Goal: Task Accomplishment & Management: Manage account settings

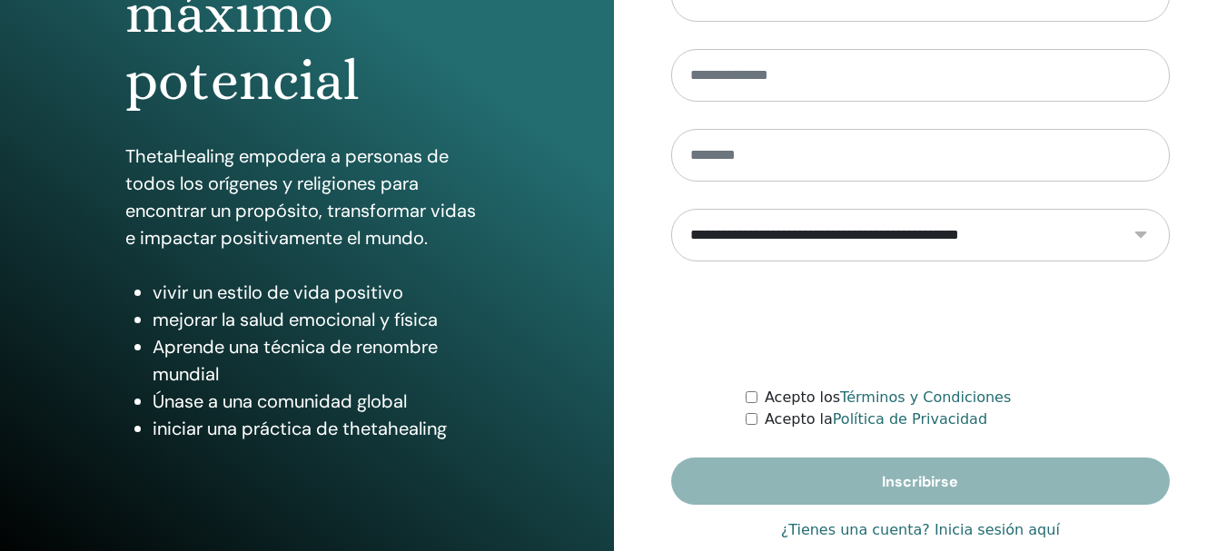
scroll to position [321, 0]
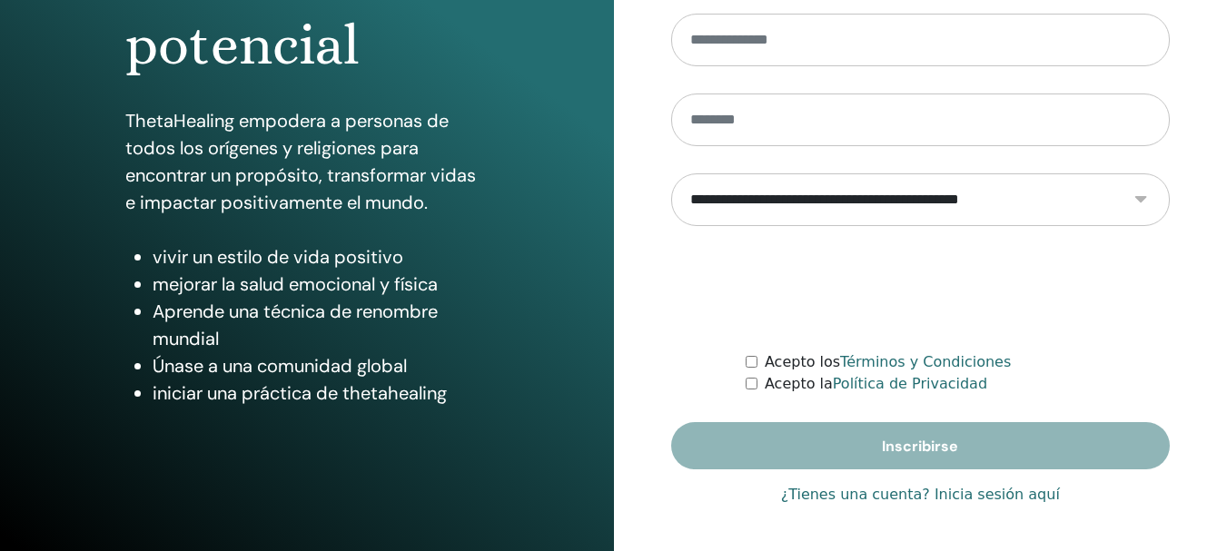
click at [979, 496] on font "¿Tienes una cuenta? Inicia sesión aquí" at bounding box center [920, 494] width 279 height 17
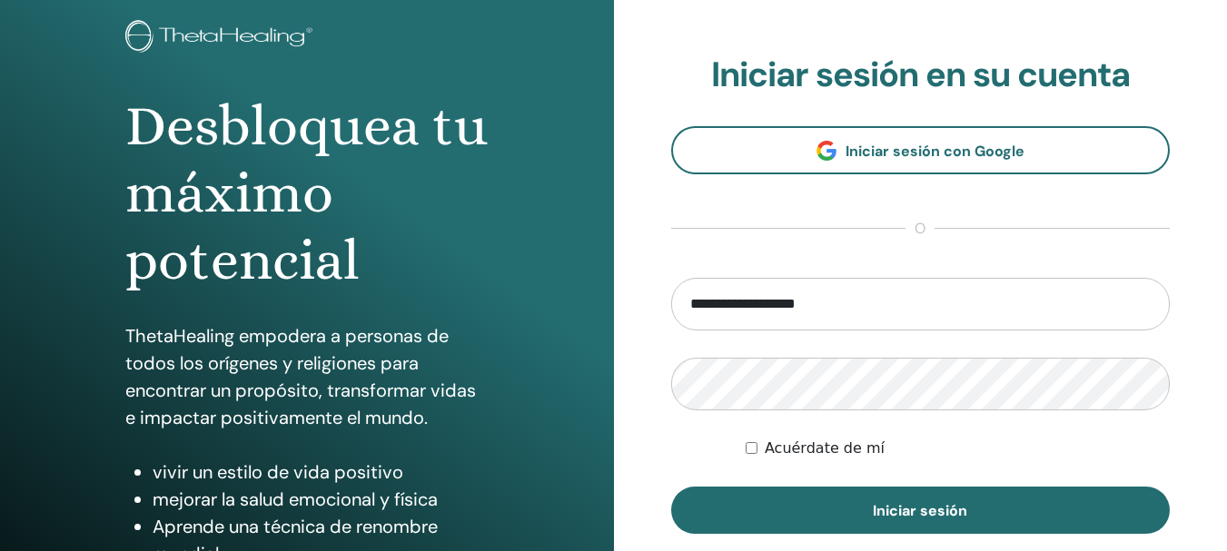
scroll to position [108, 0]
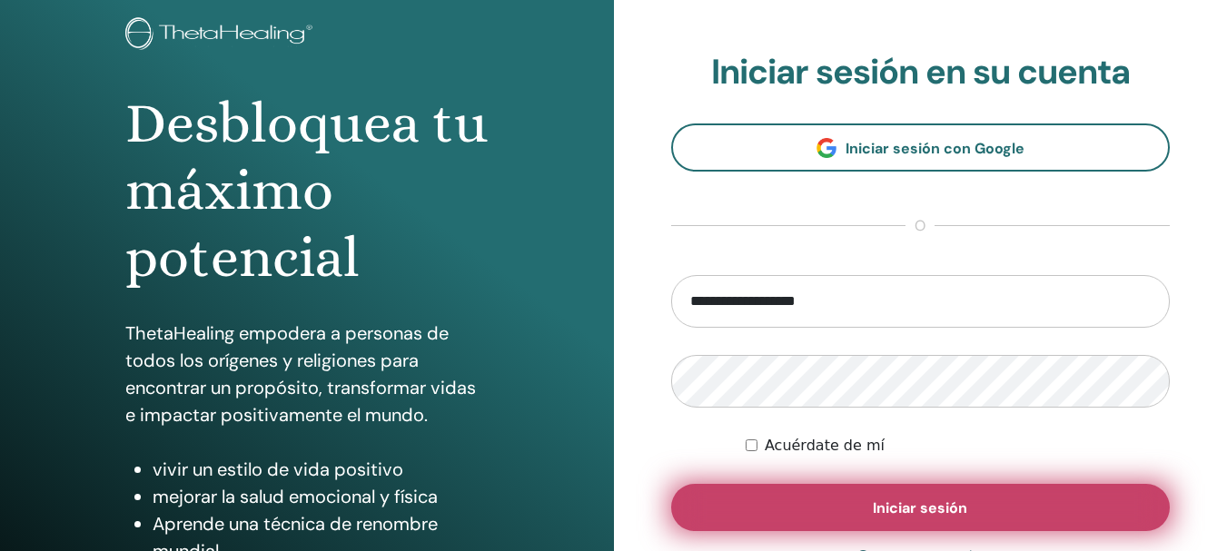
click at [1035, 504] on button "Iniciar sesión" at bounding box center [920, 507] width 499 height 47
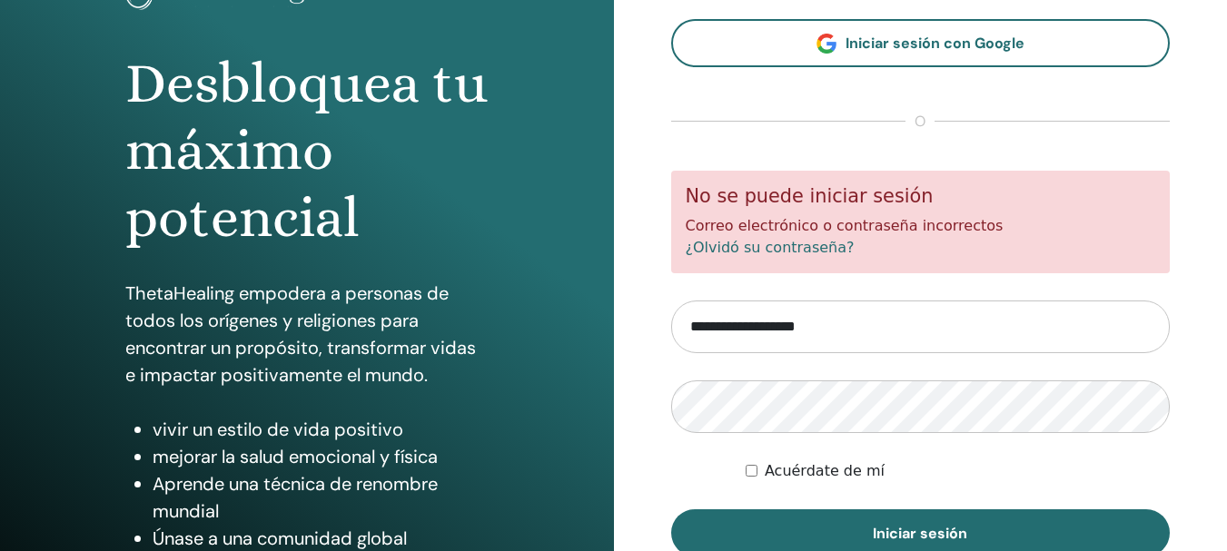
scroll to position [209, 0]
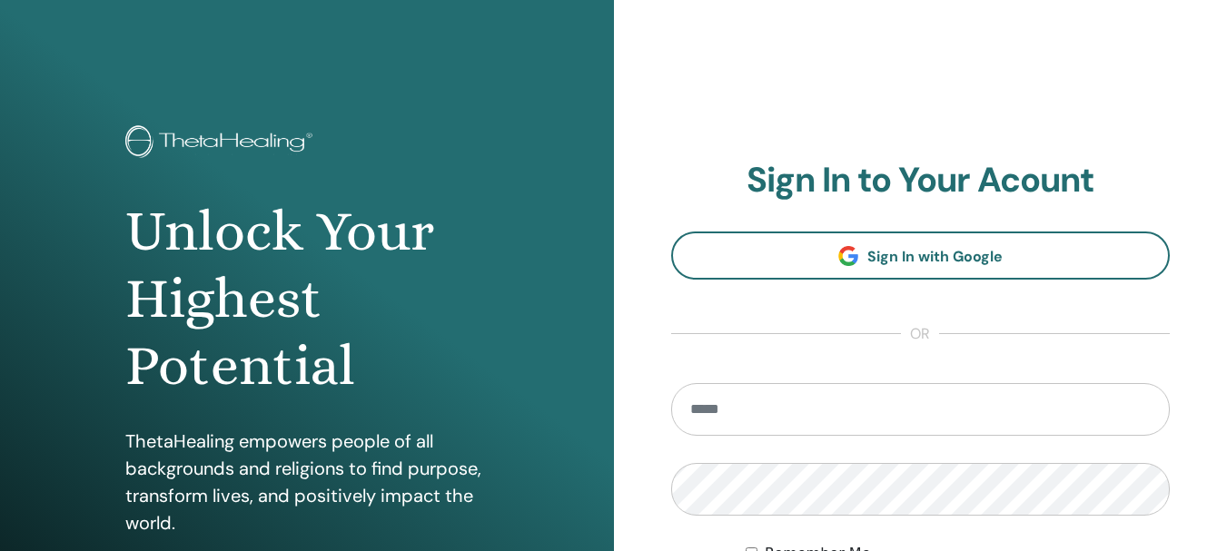
scroll to position [209, 0]
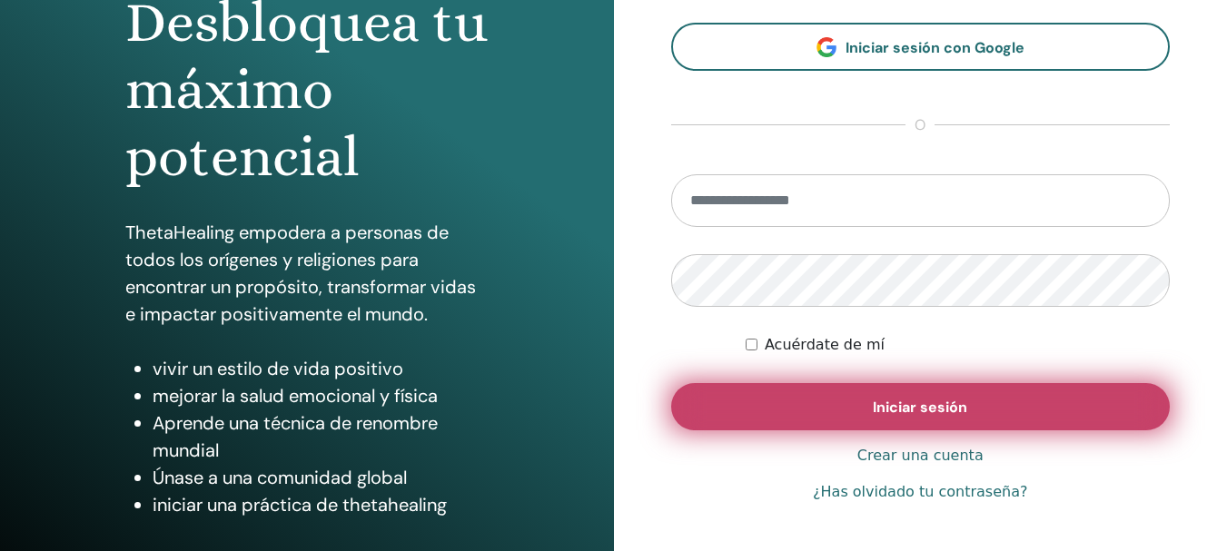
type input "**********"
click at [902, 417] on font "Iniciar sesión" at bounding box center [920, 407] width 94 height 19
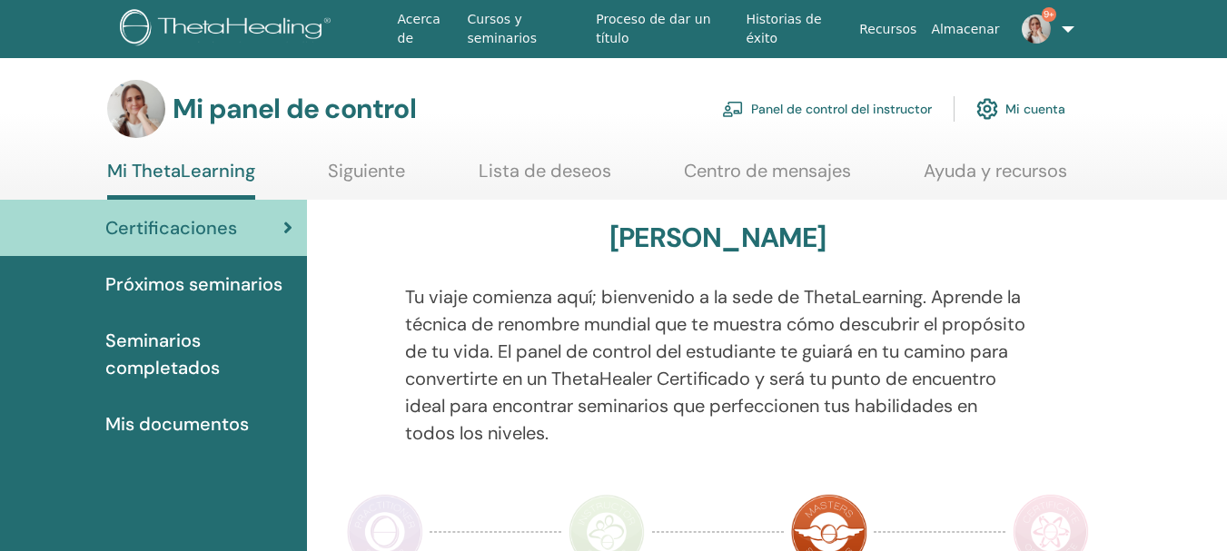
click at [202, 287] on font "Próximos seminarios" at bounding box center [193, 284] width 177 height 24
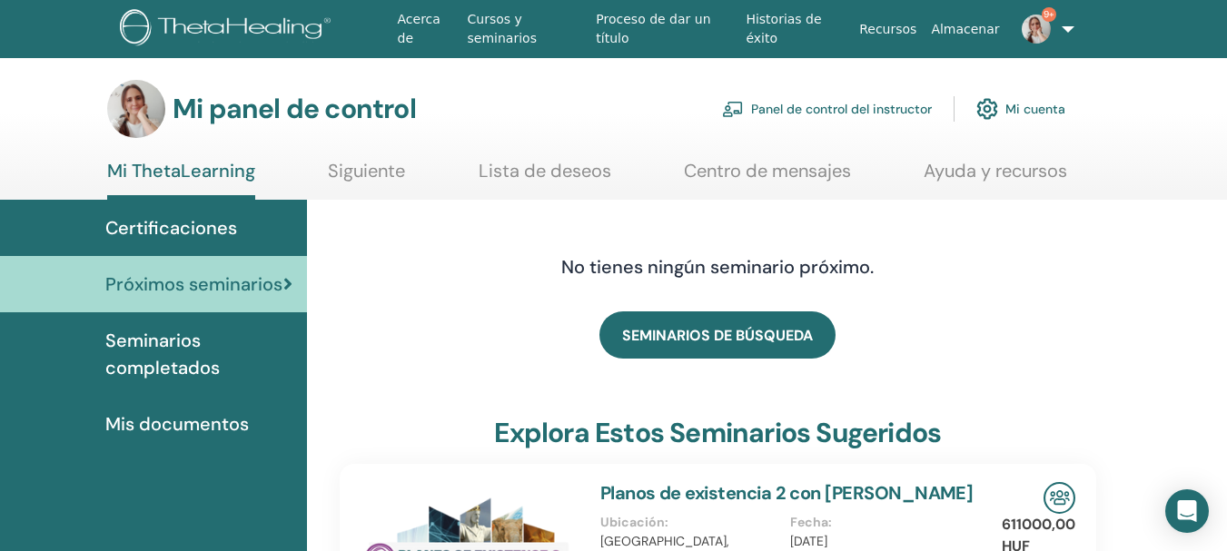
click at [884, 111] on font "Panel de control del instructor" at bounding box center [841, 110] width 181 height 16
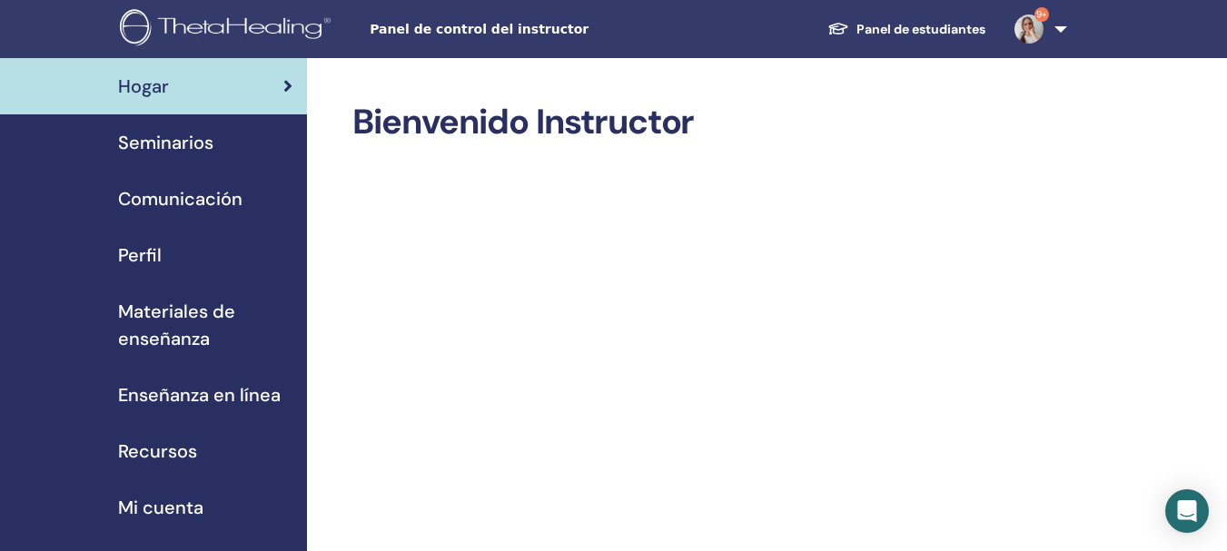
click at [172, 140] on font "Seminarios" at bounding box center [165, 143] width 95 height 24
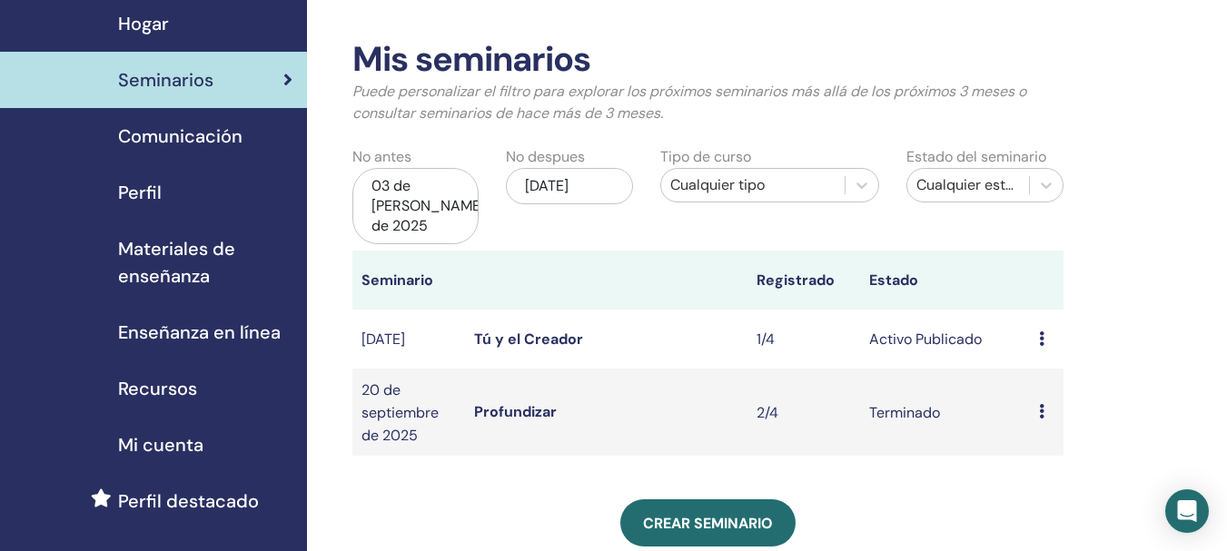
scroll to position [91, 0]
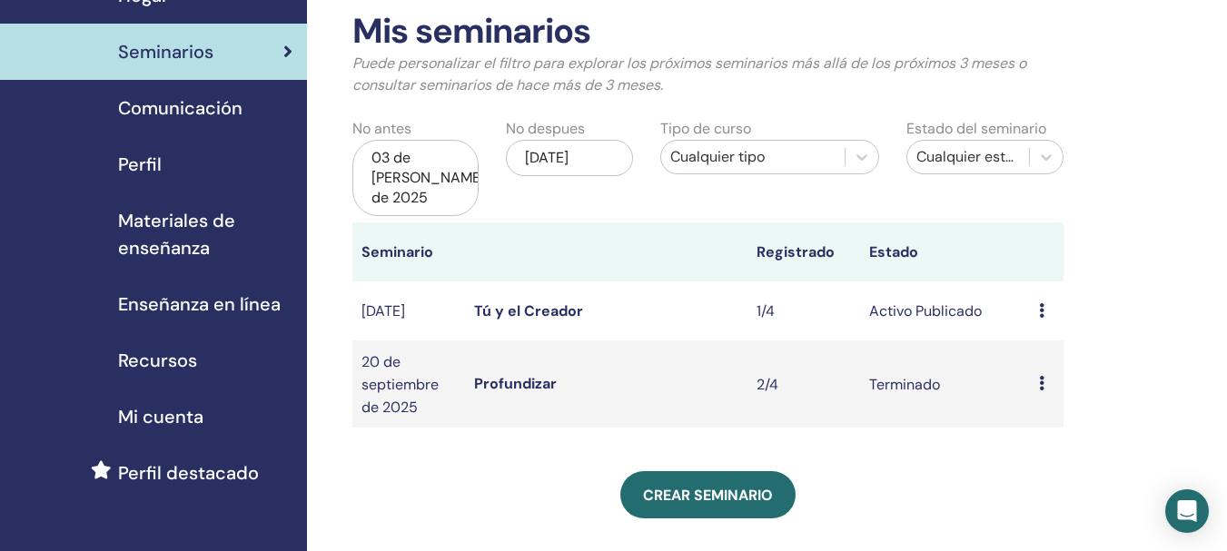
click at [541, 301] on font "Tú y el Creador" at bounding box center [528, 310] width 109 height 19
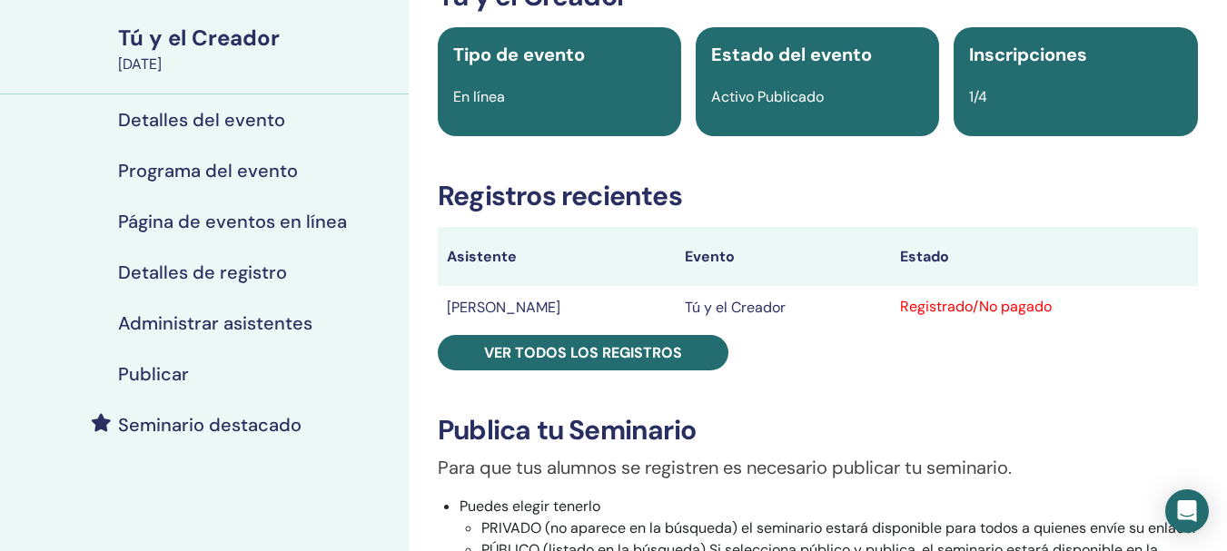
scroll to position [91, 0]
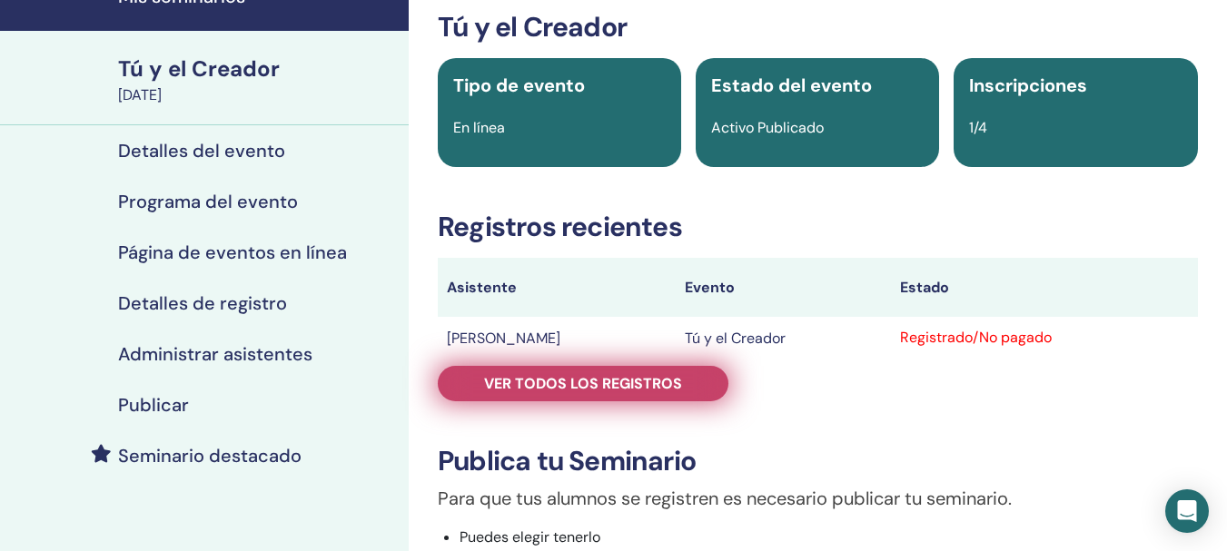
click at [676, 394] on link "Ver todos los registros" at bounding box center [583, 383] width 291 height 35
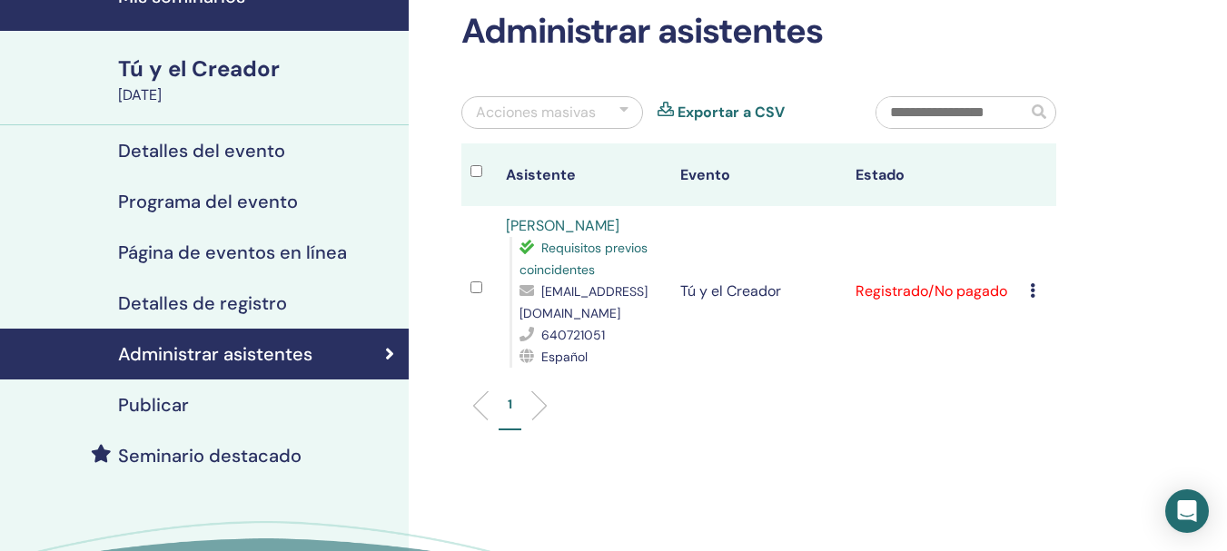
click at [1034, 295] on icon at bounding box center [1032, 290] width 5 height 15
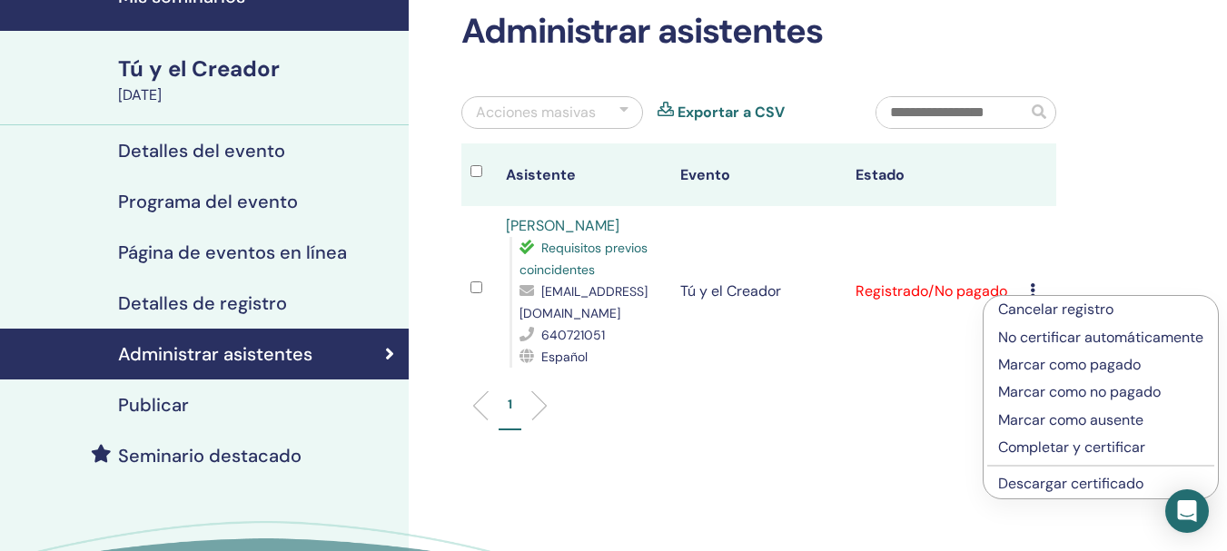
click at [1042, 482] on font "Descargar certificado" at bounding box center [1070, 483] width 145 height 19
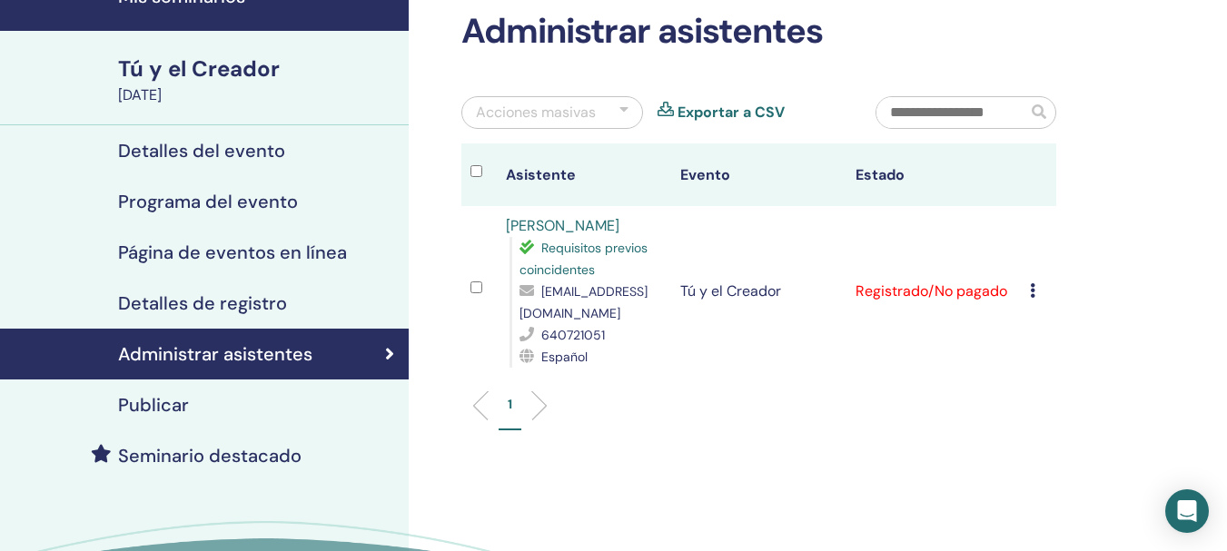
click at [194, 303] on font "Detalles de registro" at bounding box center [202, 303] width 169 height 24
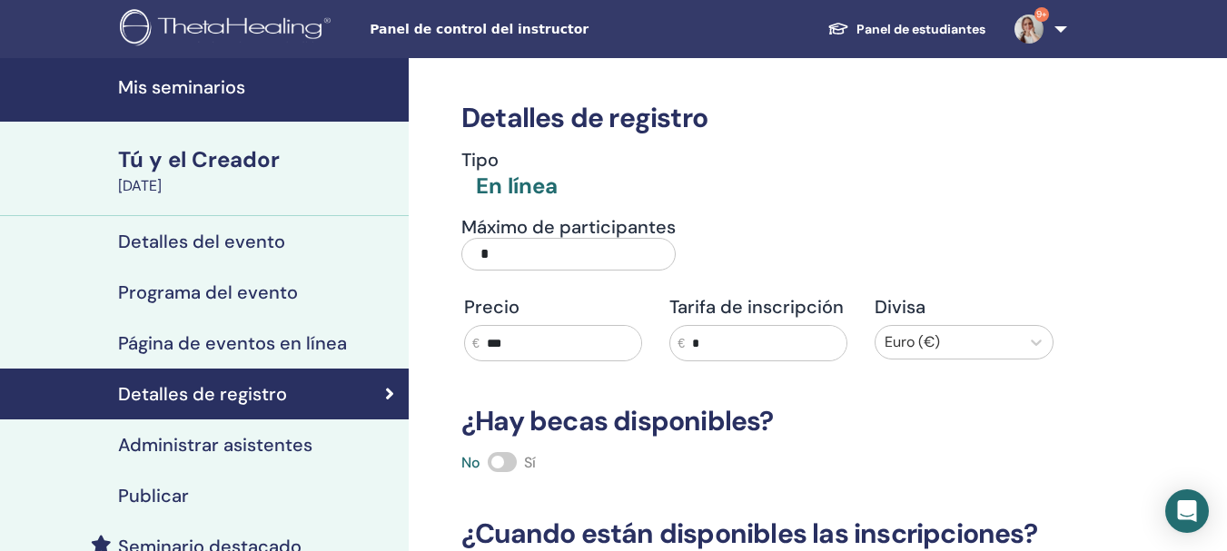
click at [1057, 29] on link "9+" at bounding box center [1037, 29] width 74 height 58
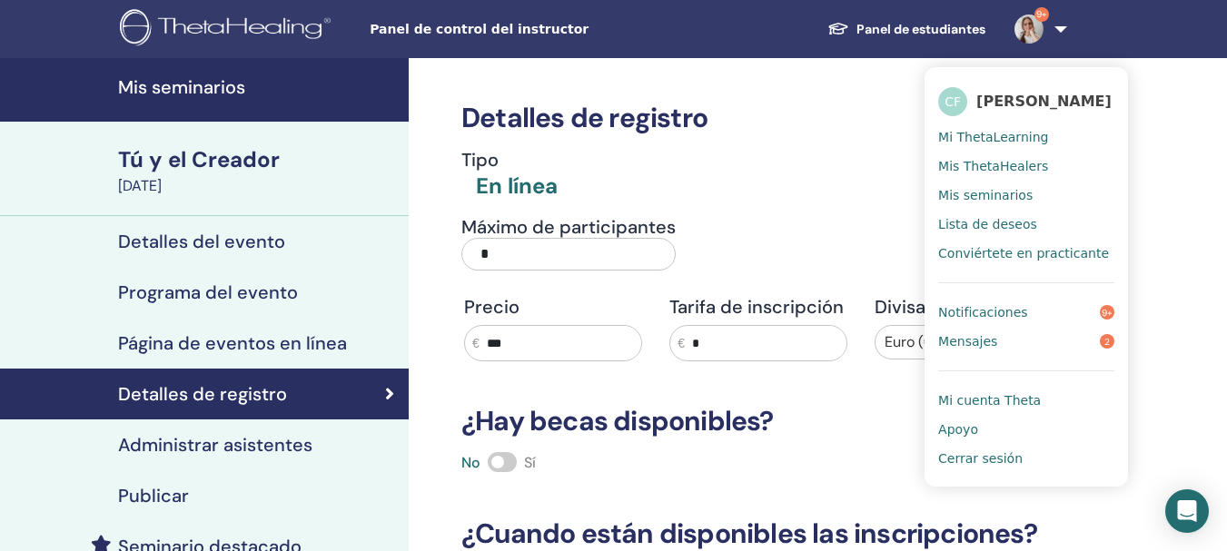
click at [963, 465] on font "Cerrar sesión" at bounding box center [980, 458] width 84 height 15
